Goal: Task Accomplishment & Management: Manage account settings

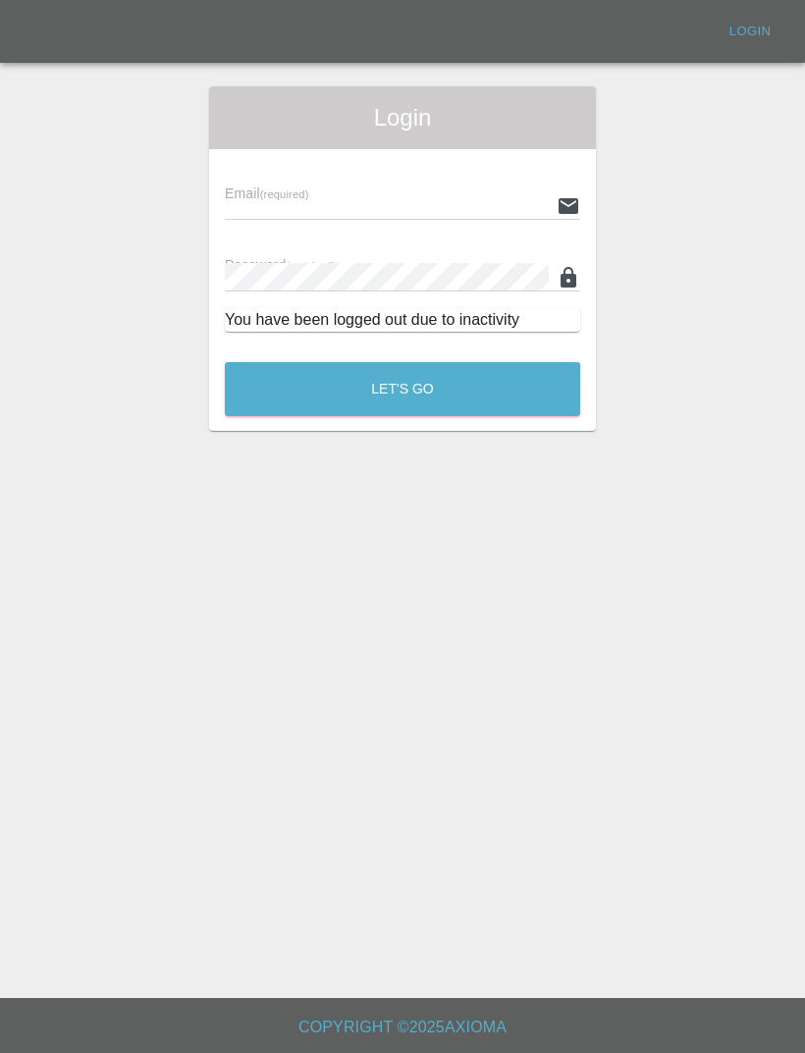
click at [438, 191] on input "text" at bounding box center [387, 205] width 324 height 28
type input "[EMAIL_ADDRESS][DOMAIN_NAME]"
click at [402, 389] on button "Let's Go" at bounding box center [402, 389] width 355 height 54
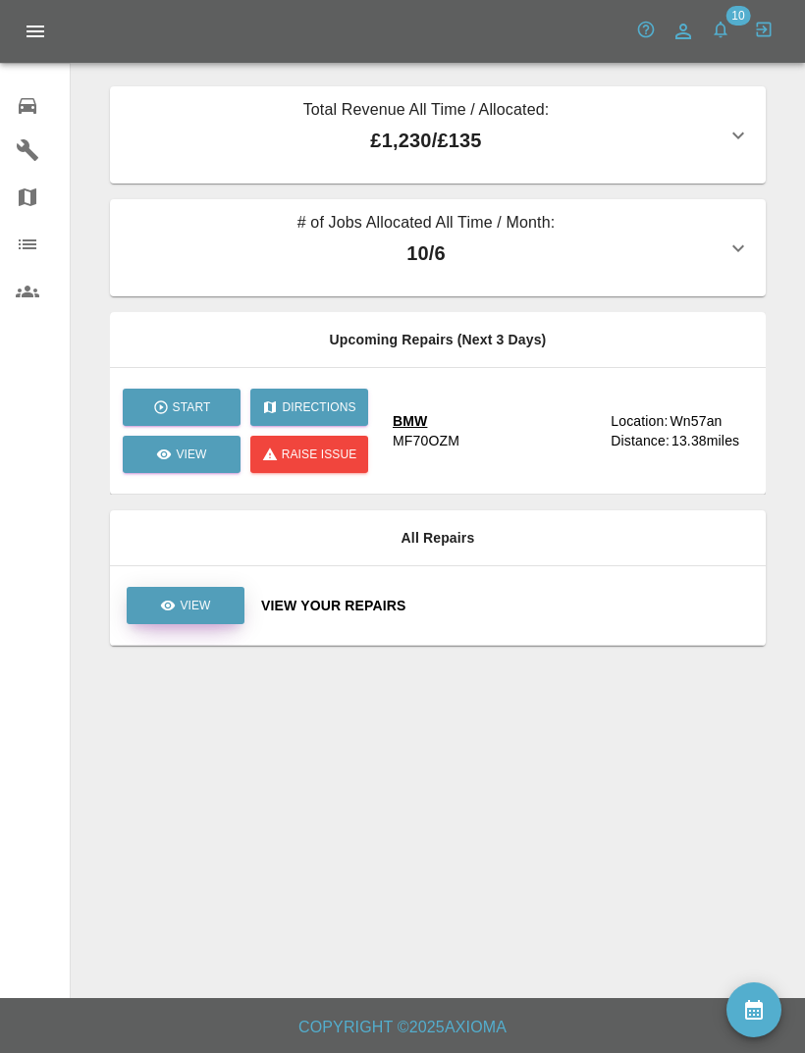
click at [201, 608] on p "View" at bounding box center [195, 606] width 30 height 18
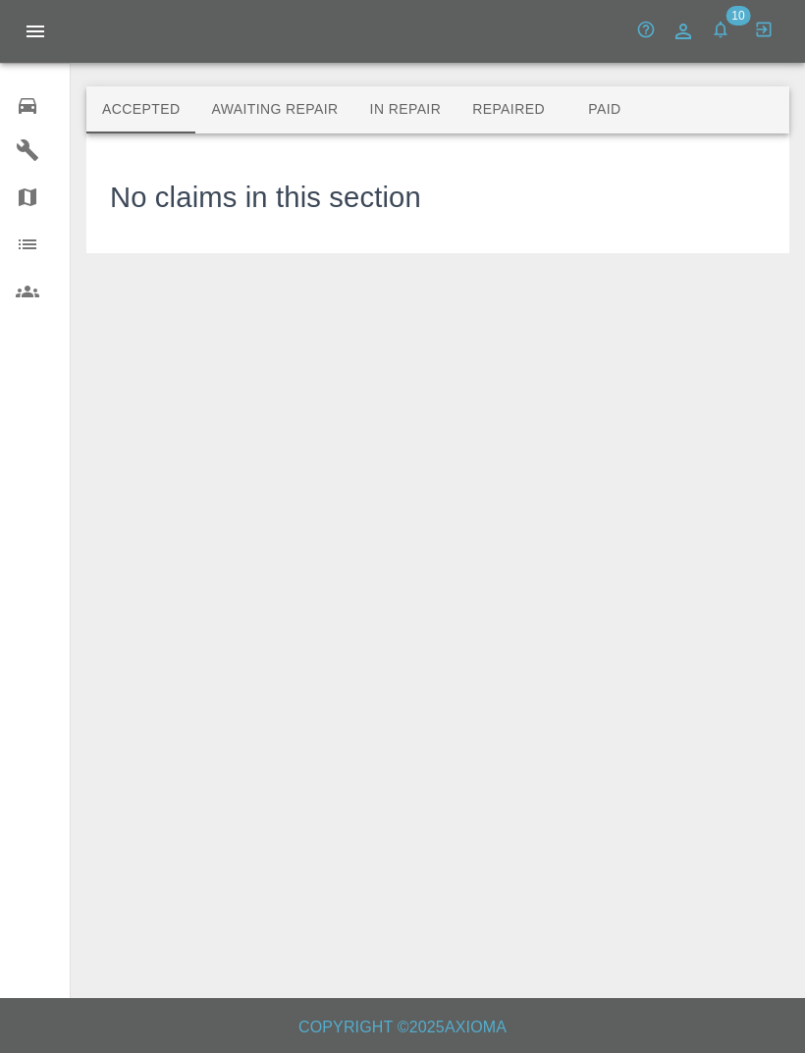
click at [314, 110] on button "Awaiting Repair" at bounding box center [274, 109] width 158 height 47
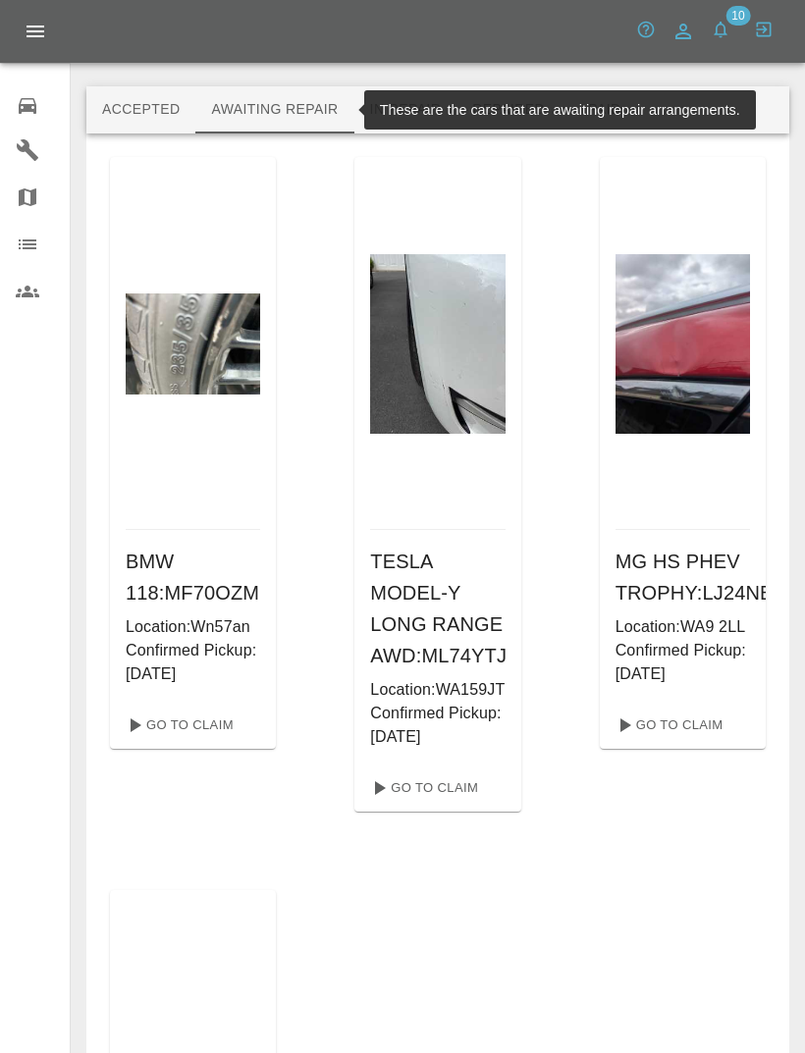
click at [410, 92] on button "In Repair" at bounding box center [405, 109] width 103 height 47
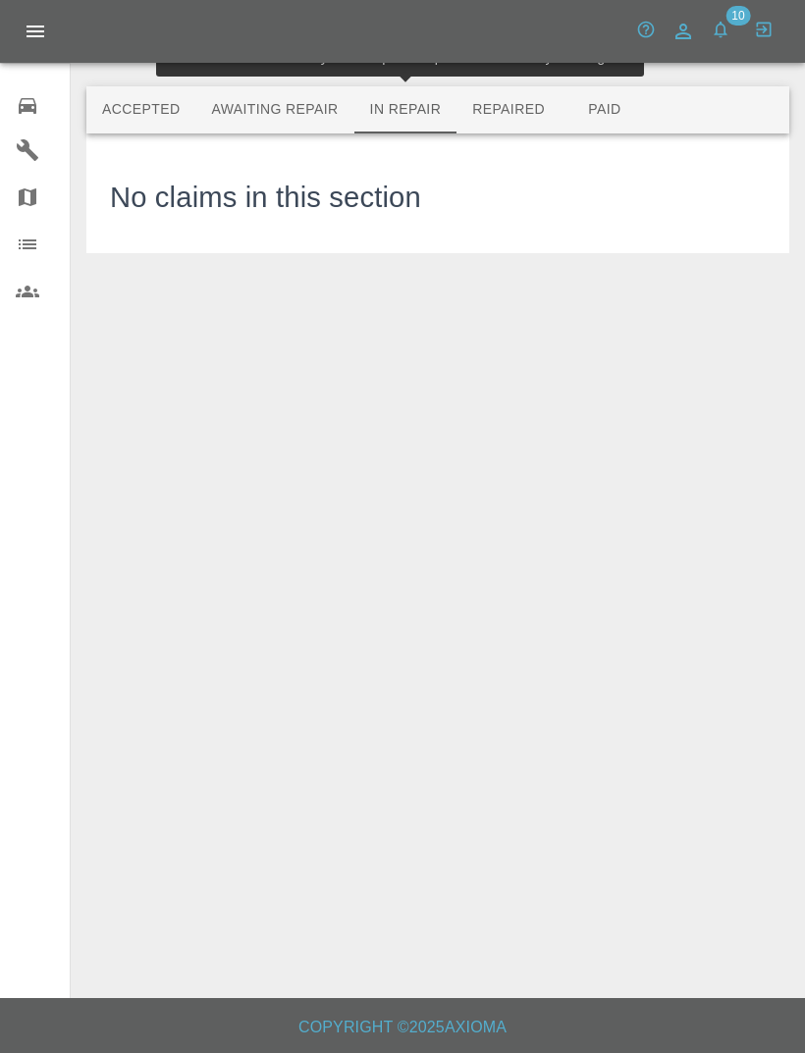
click at [525, 108] on button "Repaired" at bounding box center [508, 109] width 104 height 47
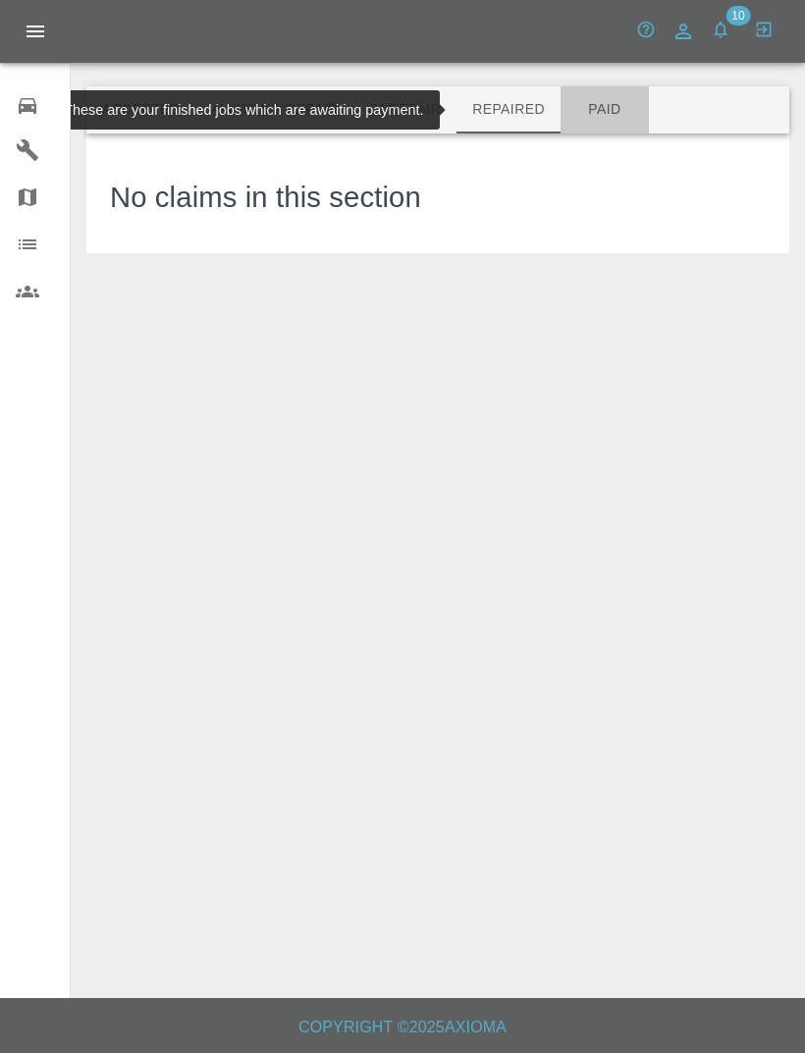
click at [625, 109] on button "Paid" at bounding box center [605, 109] width 88 height 47
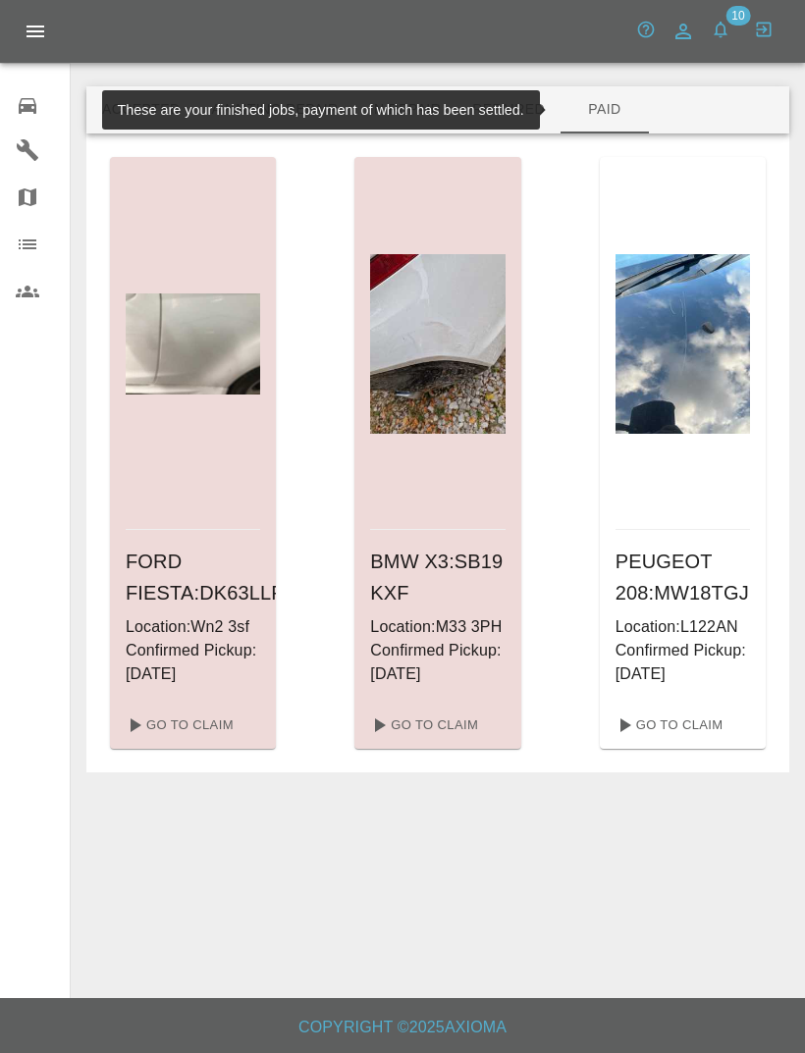
scroll to position [63, 0]
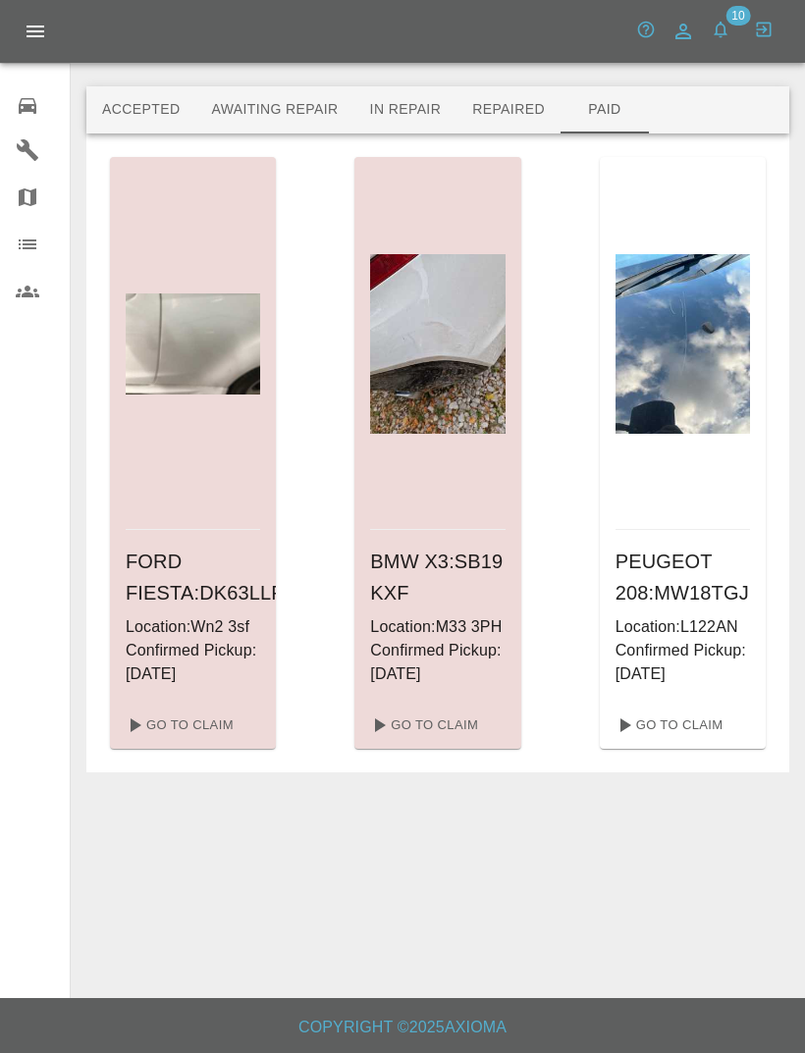
click at [469, 409] on div at bounding box center [437, 343] width 134 height 373
click at [448, 530] on div "BMW X3 : SB19 KXF Location: M33 3PH Confirmed Pickup: [DATE]" at bounding box center [437, 616] width 166 height 172
click at [461, 710] on link "Go To Claim" at bounding box center [422, 725] width 121 height 31
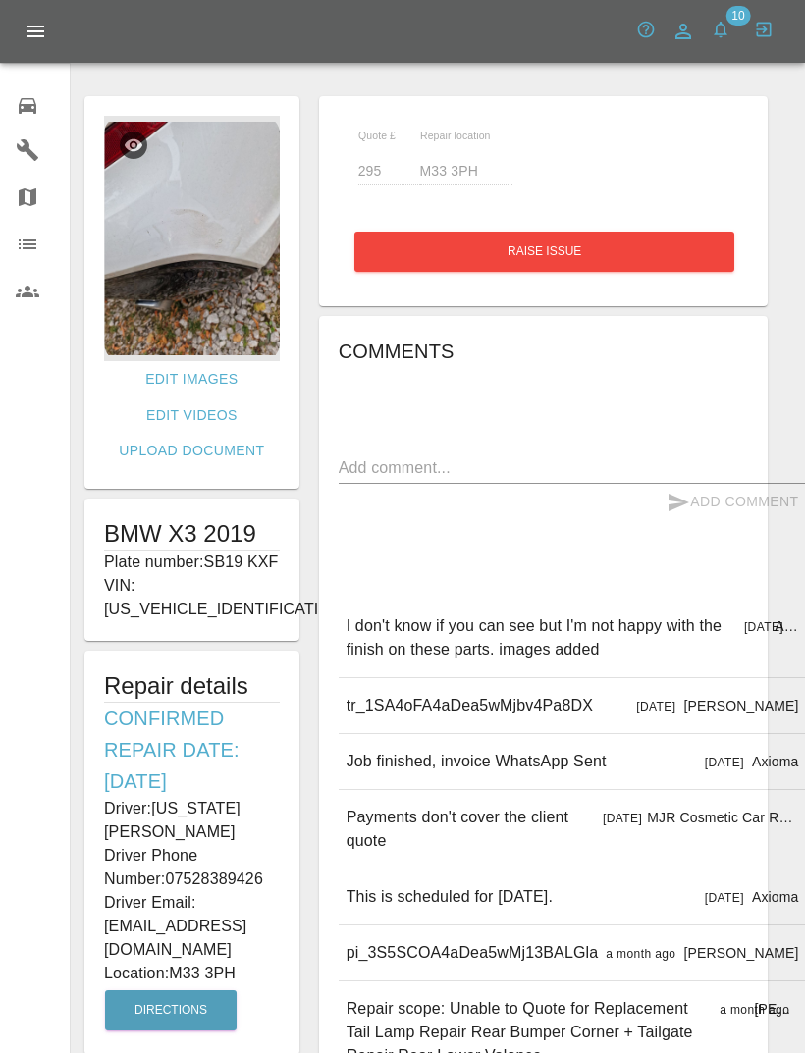
click at [43, 40] on icon "Open drawer" at bounding box center [36, 32] width 24 height 24
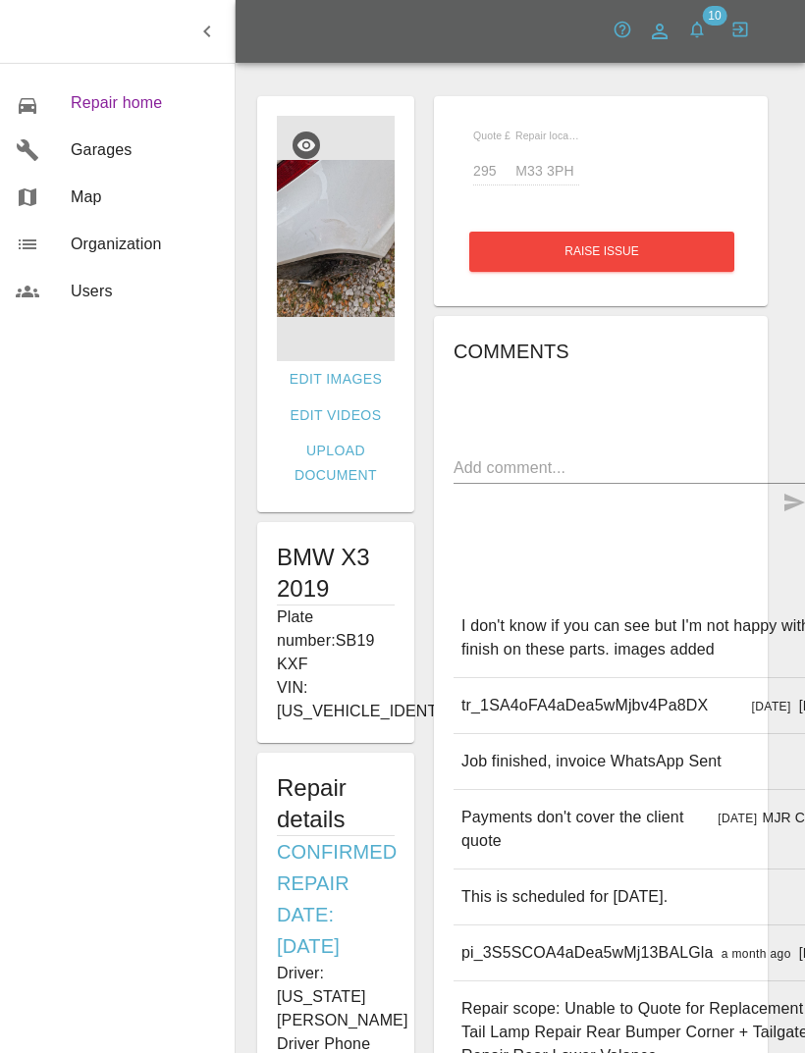
click at [155, 111] on span "Repair home" at bounding box center [145, 103] width 148 height 24
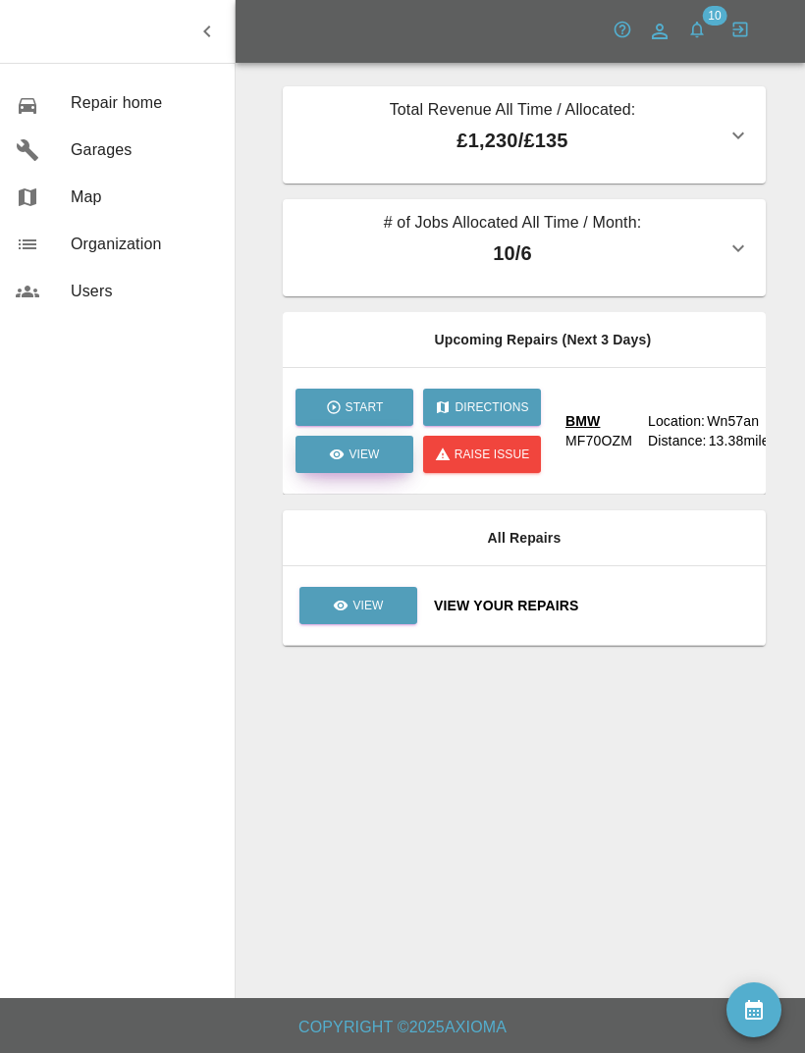
click at [367, 460] on p "View" at bounding box center [363, 455] width 30 height 18
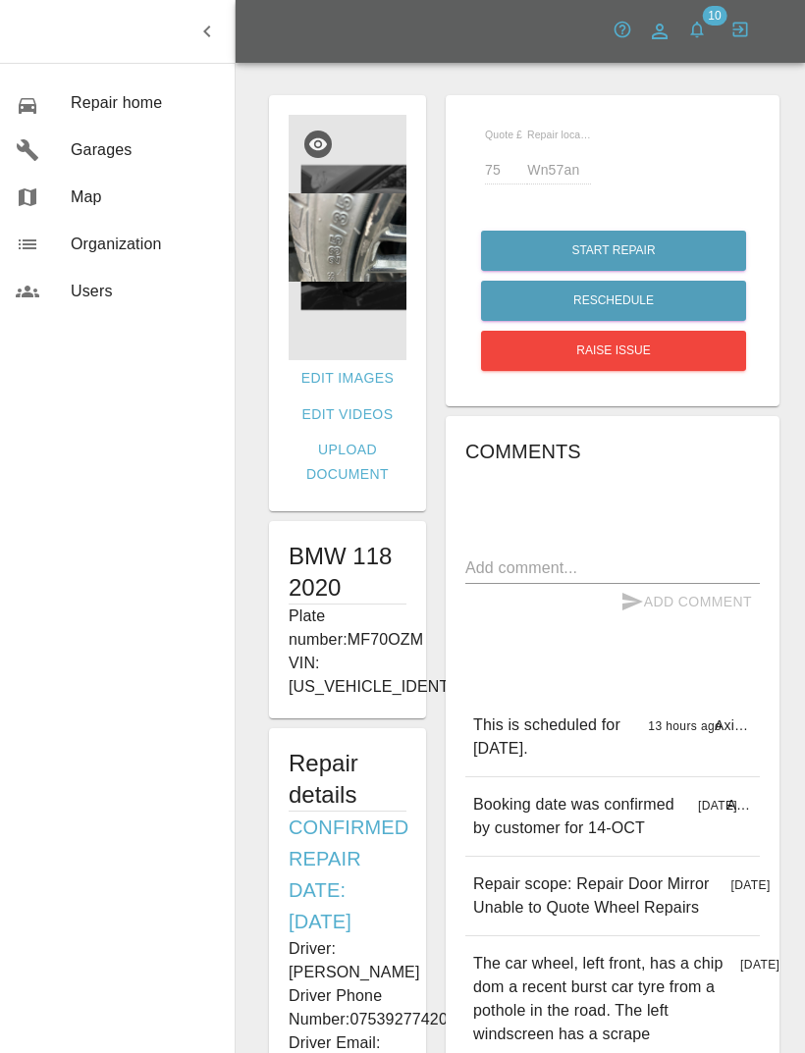
scroll to position [3, 0]
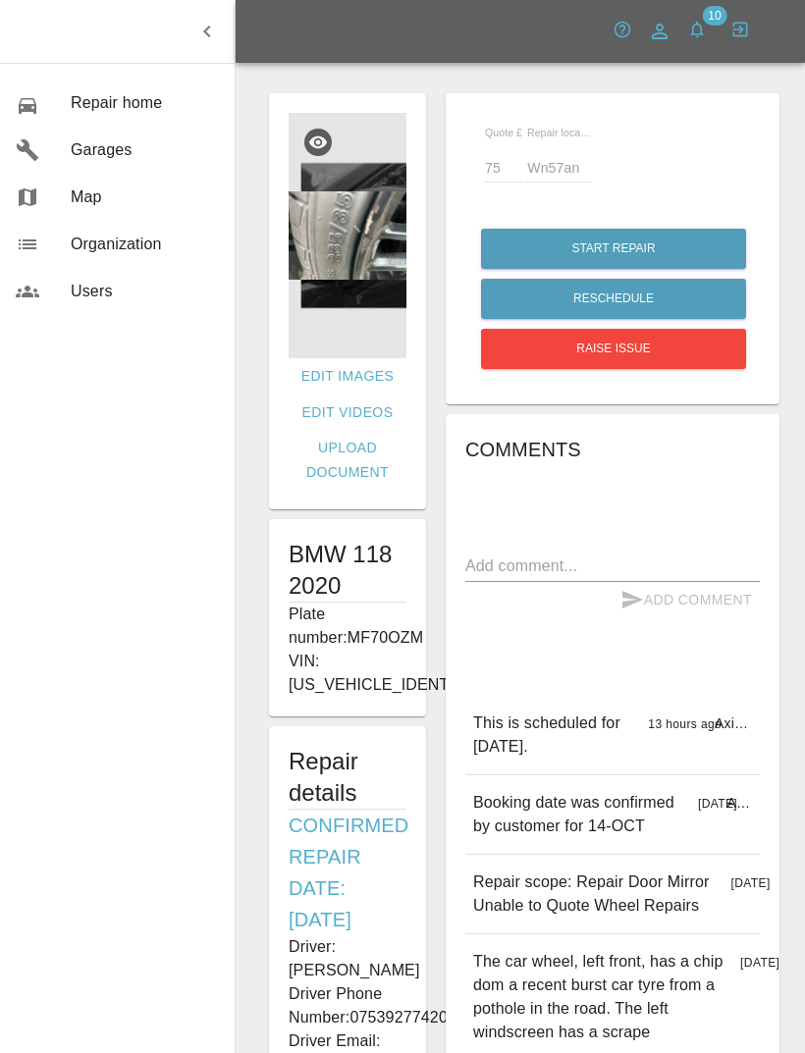
click at [369, 251] on img at bounding box center [348, 235] width 118 height 245
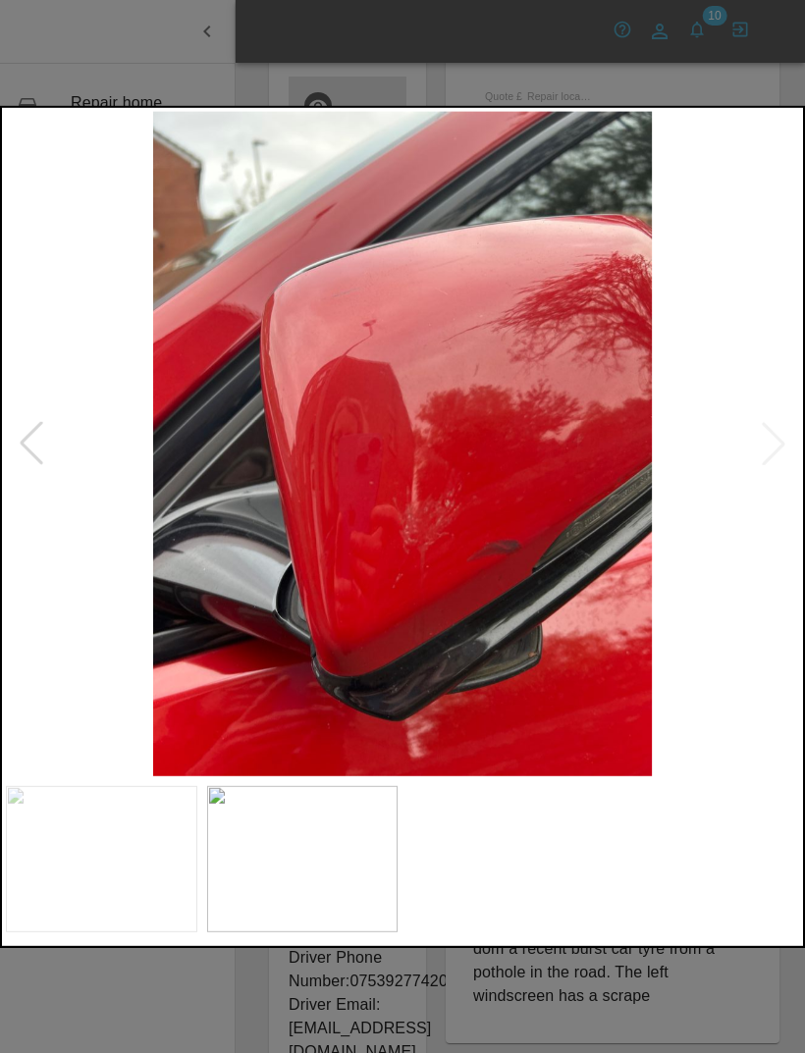
scroll to position [0, 0]
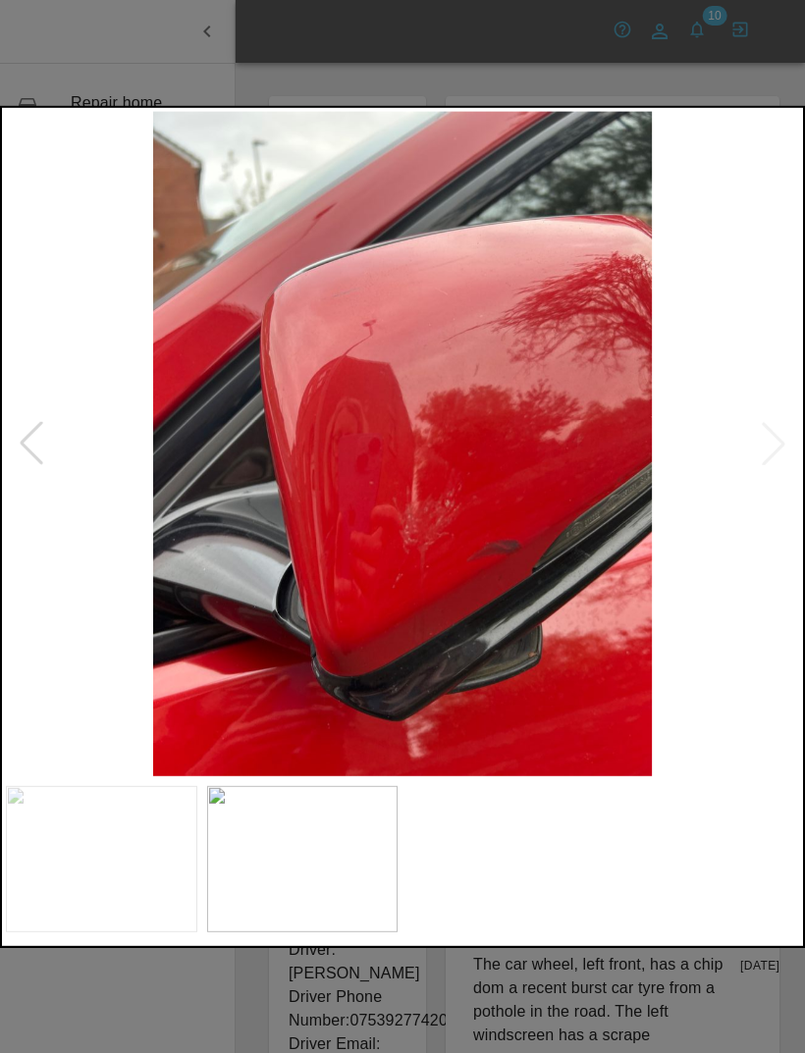
click at [737, 288] on img at bounding box center [402, 443] width 793 height 665
click at [768, 93] on div at bounding box center [402, 526] width 805 height 1053
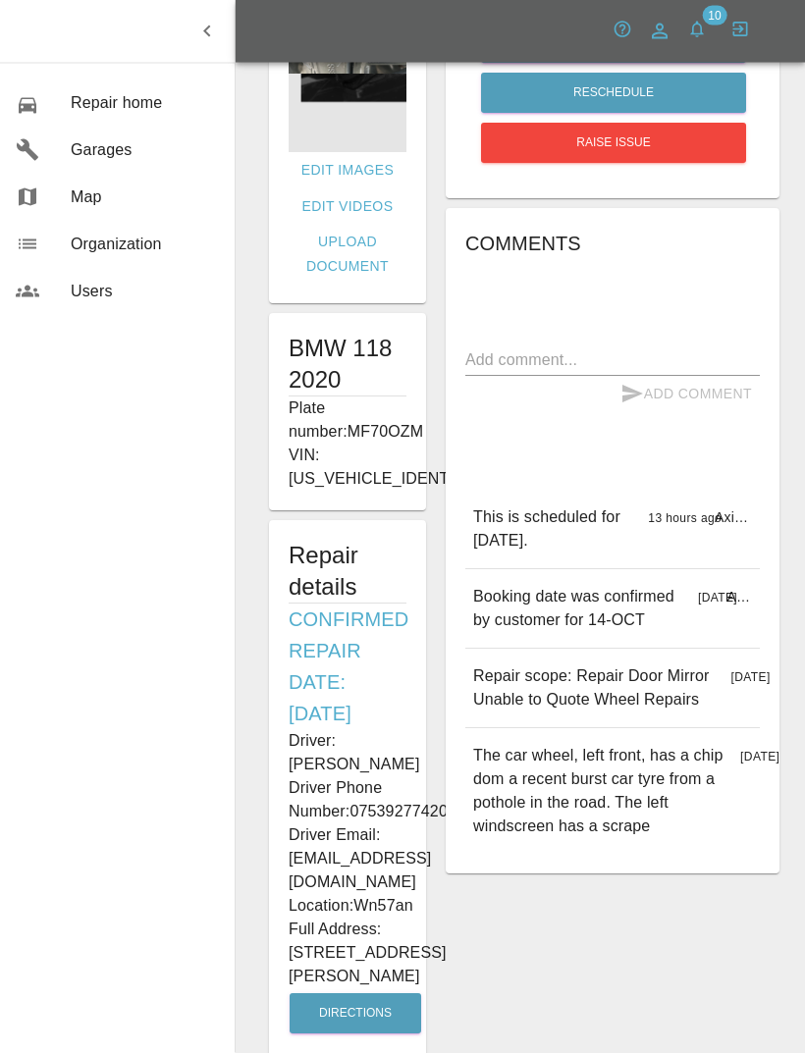
scroll to position [207, 0]
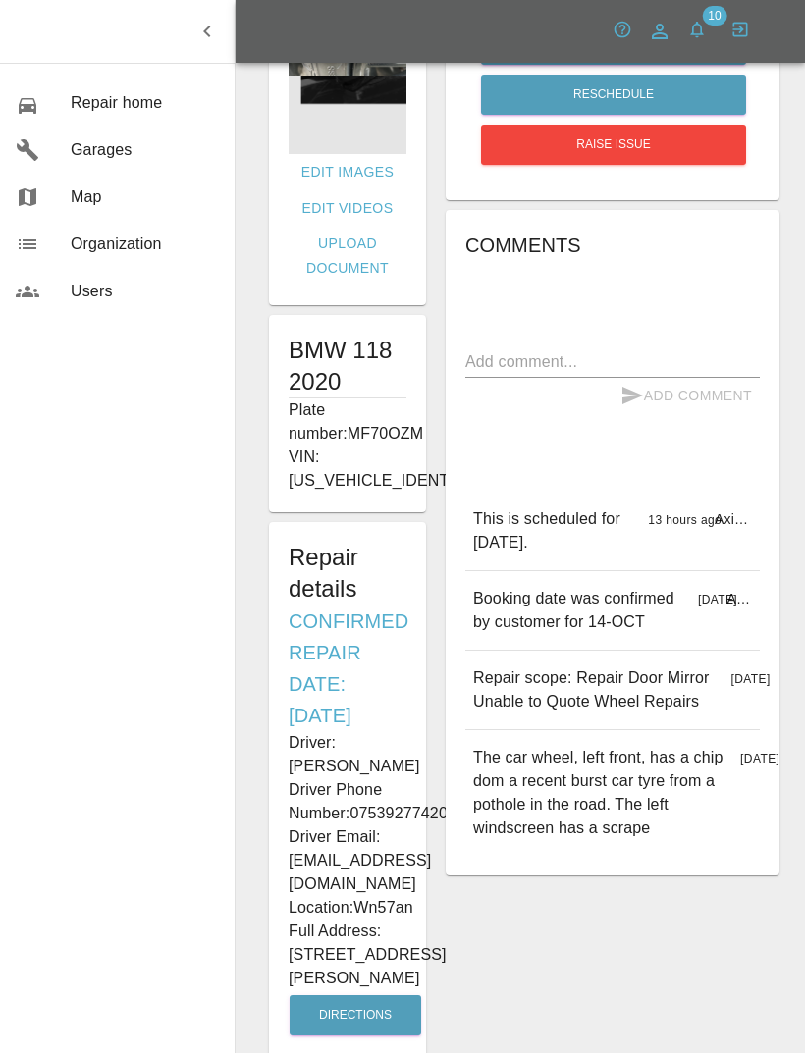
click at [709, 18] on span "10" at bounding box center [714, 16] width 25 height 20
click at [702, 27] on icon "button" at bounding box center [697, 30] width 20 height 20
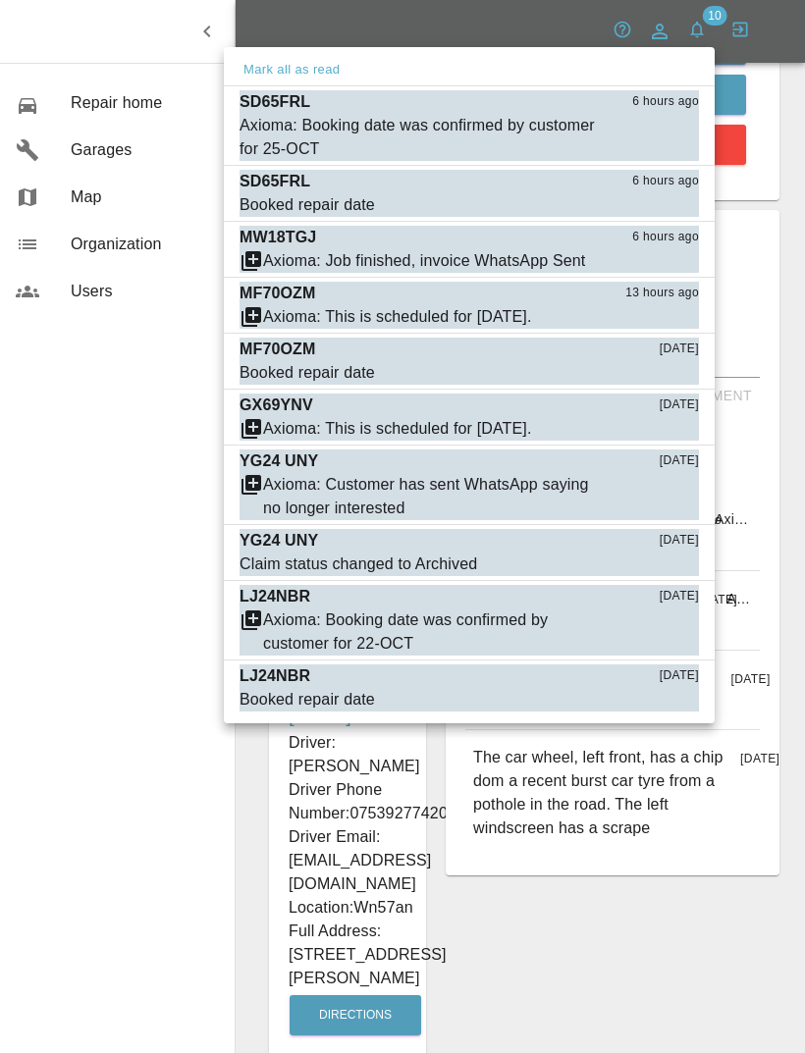
click at [636, 905] on div at bounding box center [402, 526] width 805 height 1053
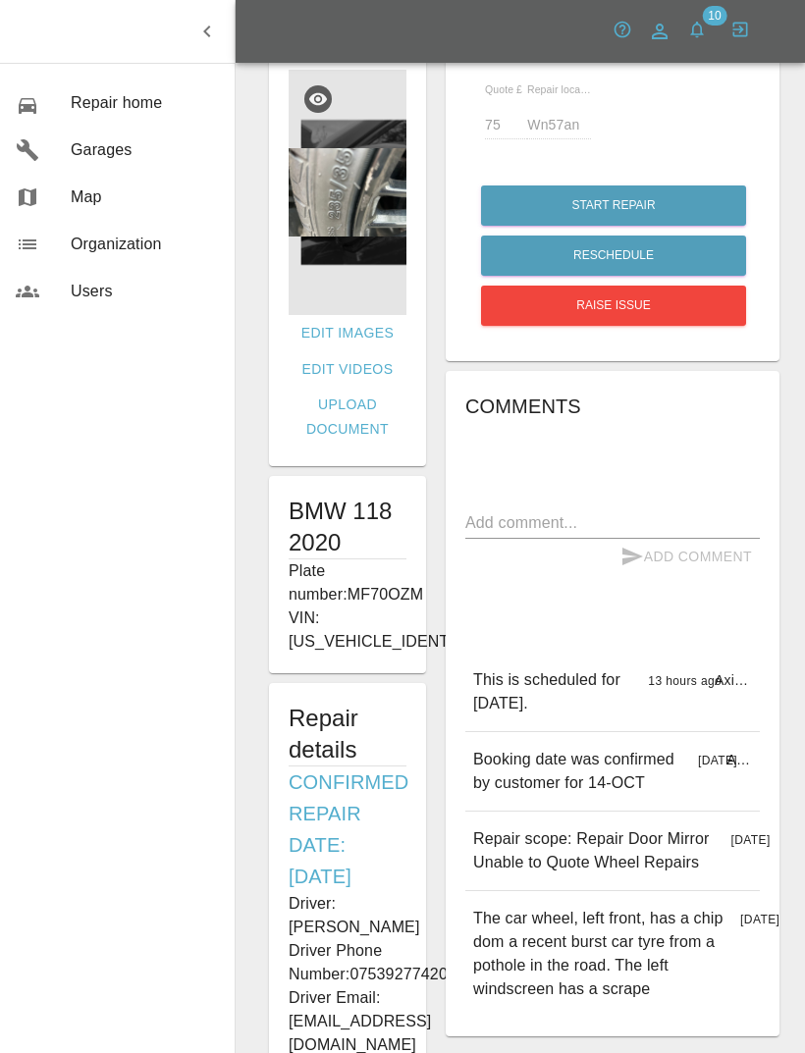
scroll to position [0, 0]
